Goal: Task Accomplishment & Management: Complete application form

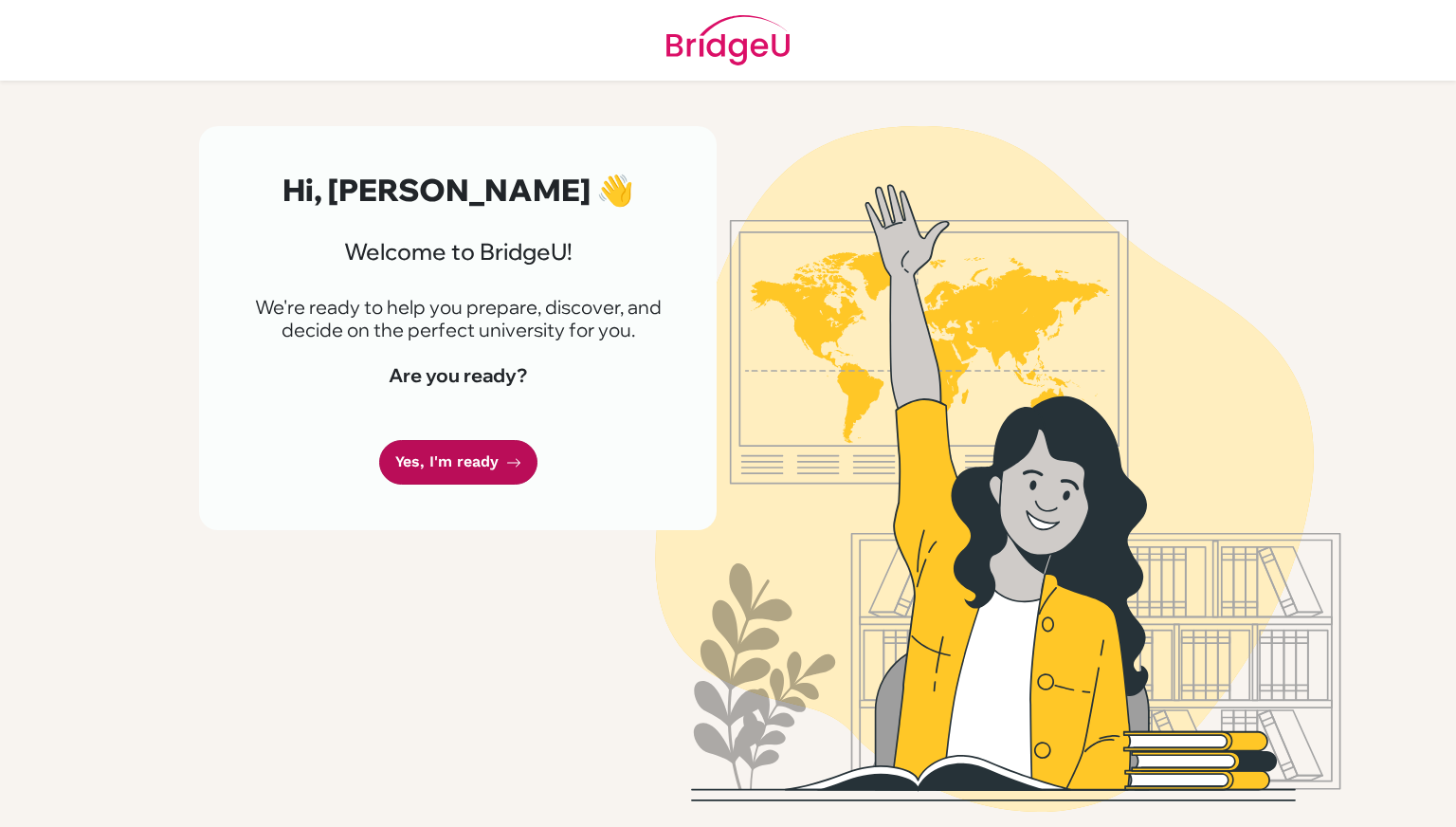
click at [483, 460] on link "Yes, I'm ready" at bounding box center [458, 462] width 158 height 44
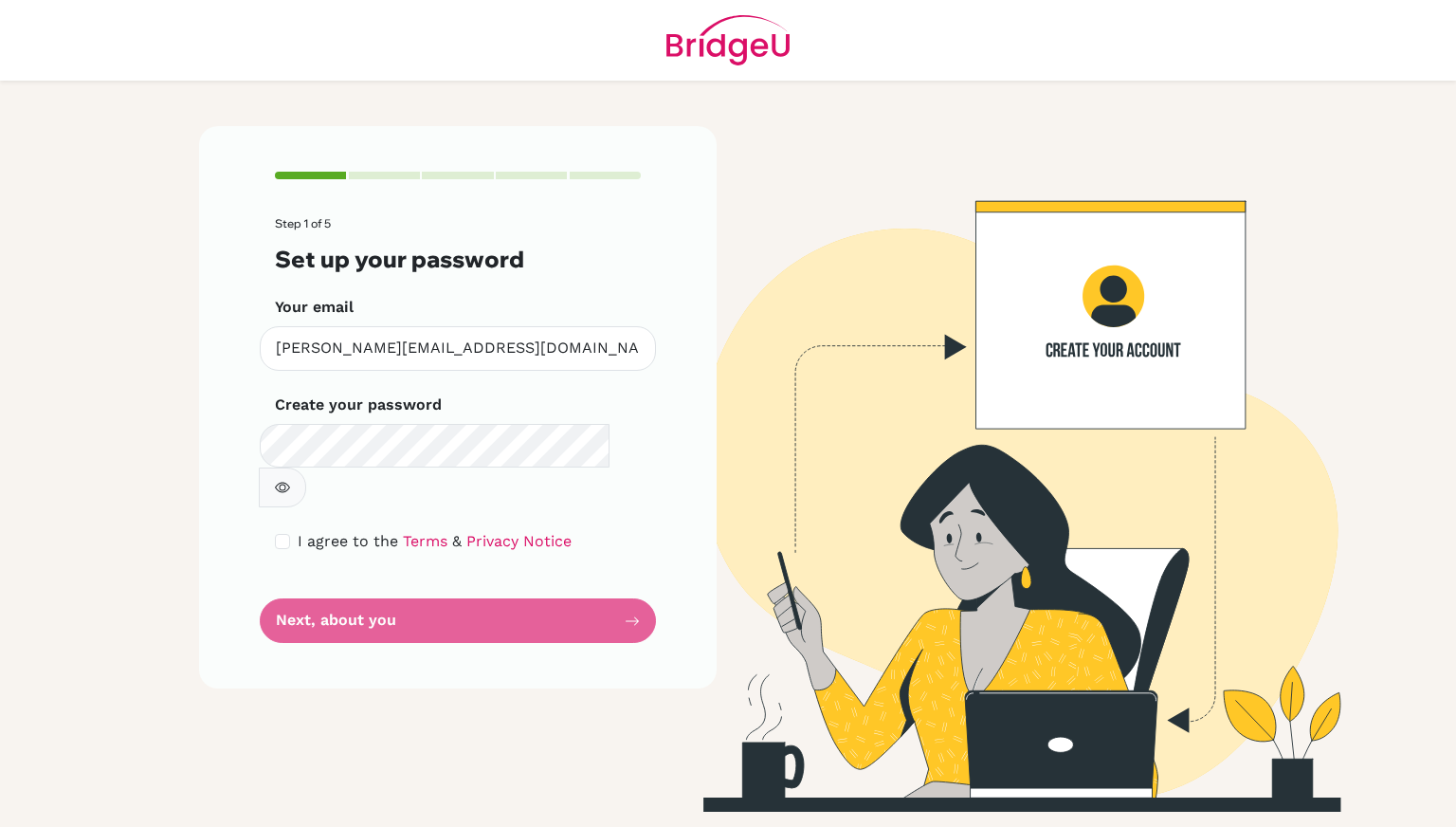
click at [511, 581] on form "Step 1 of 5 Set up your password Your email [PERSON_NAME][EMAIL_ADDRESS][DOMAIN…" at bounding box center [458, 430] width 366 height 426
click at [284, 534] on input "checkbox" at bounding box center [282, 541] width 15 height 15
checkbox input "true"
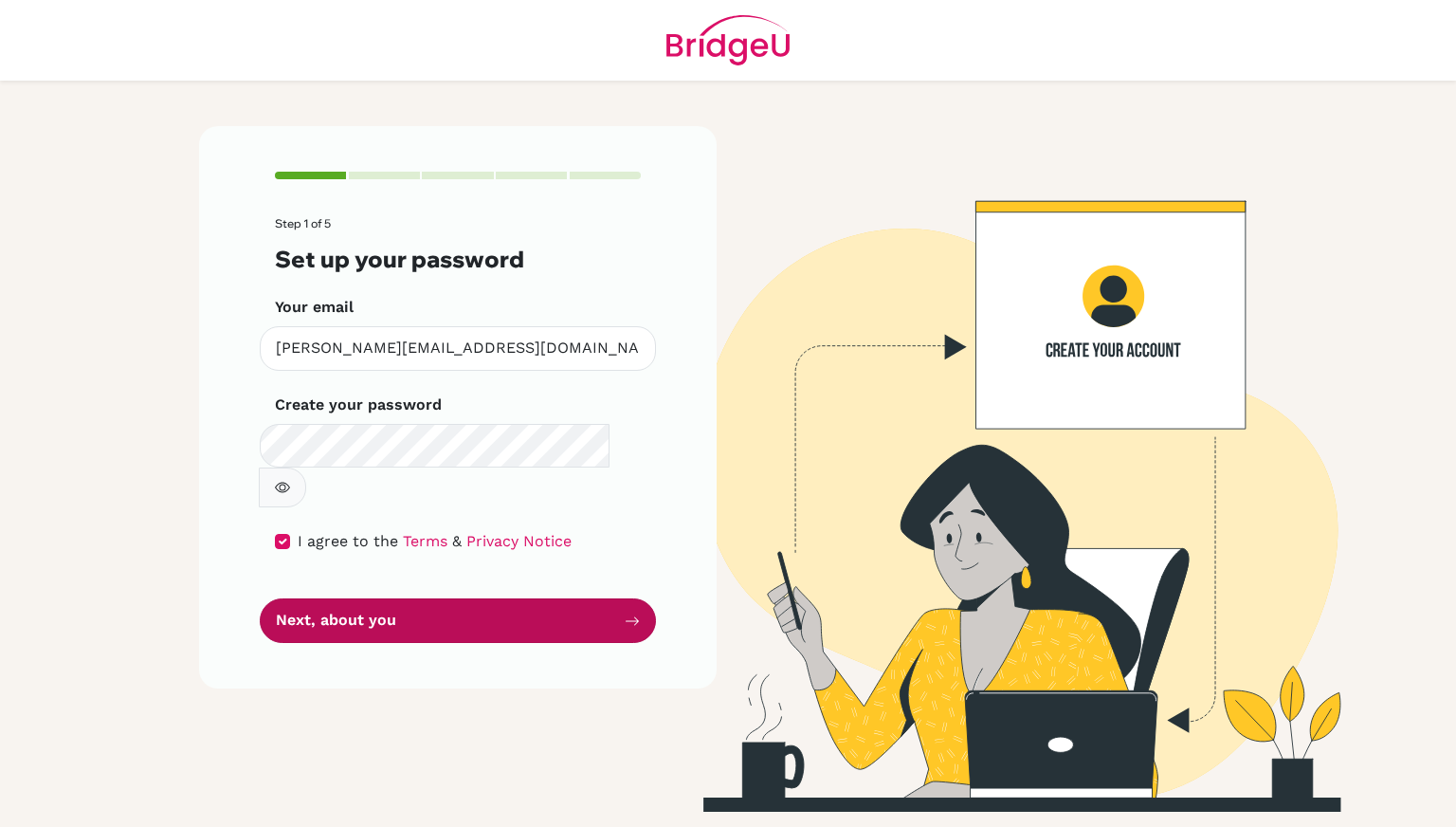
click at [309, 598] on button "Next, about you" at bounding box center [458, 620] width 397 height 44
